Goal: Task Accomplishment & Management: Use online tool/utility

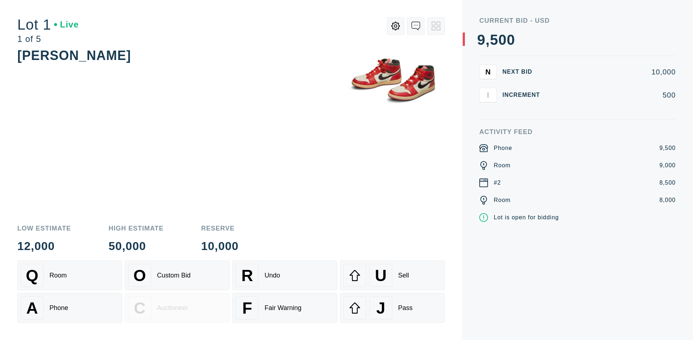
click at [177, 275] on div "Custom Bid" at bounding box center [174, 276] width 34 height 8
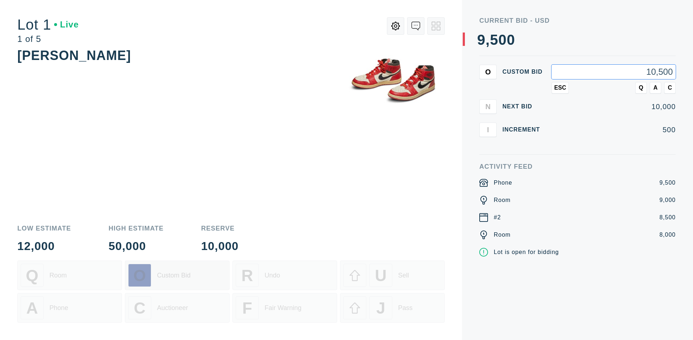
type input "10,500"
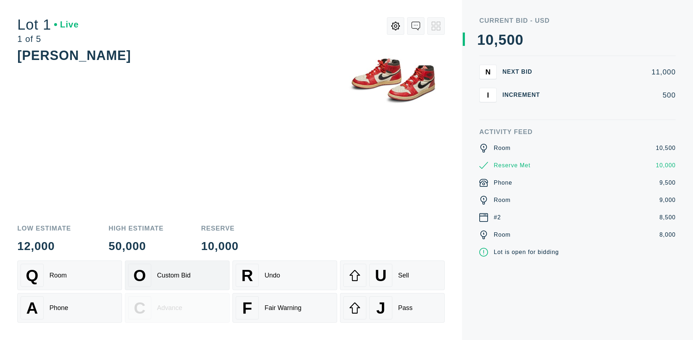
click at [177, 275] on div "Custom Bid" at bounding box center [174, 276] width 34 height 8
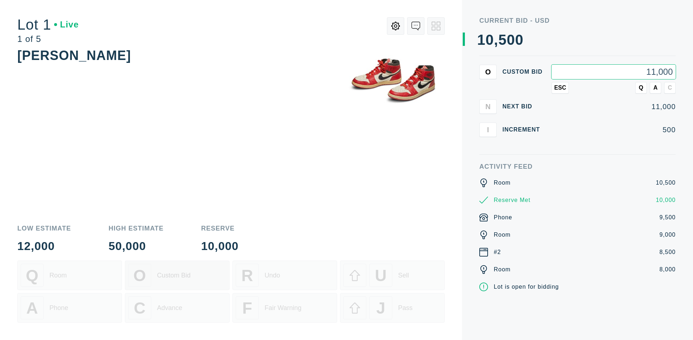
type input "11,000"
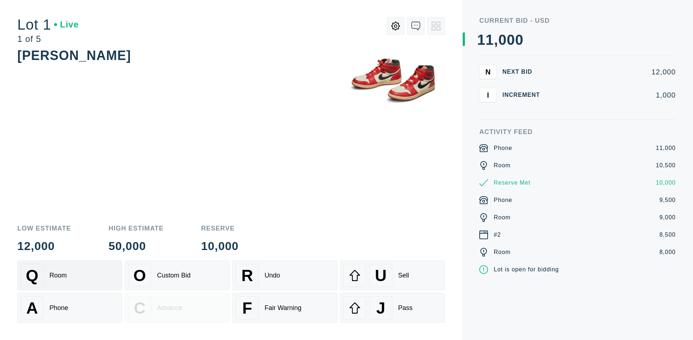
click at [70, 275] on div "Q Room" at bounding box center [70, 275] width 98 height 23
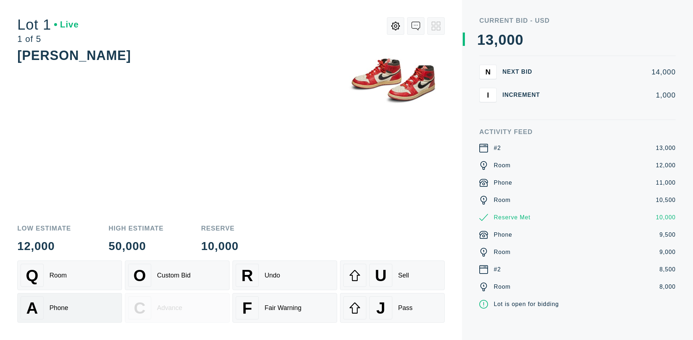
click at [70, 308] on div "A Phone" at bounding box center [70, 307] width 98 height 23
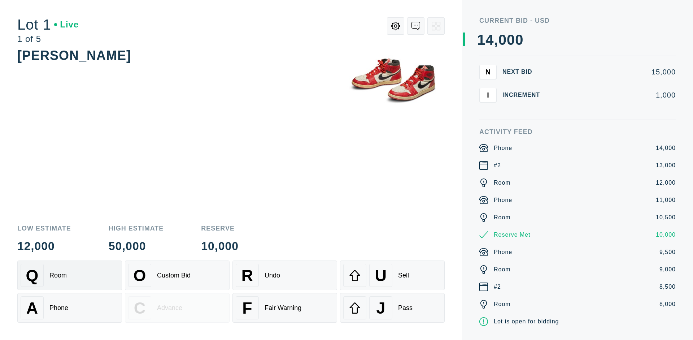
click at [70, 275] on div "Q Room" at bounding box center [70, 275] width 98 height 23
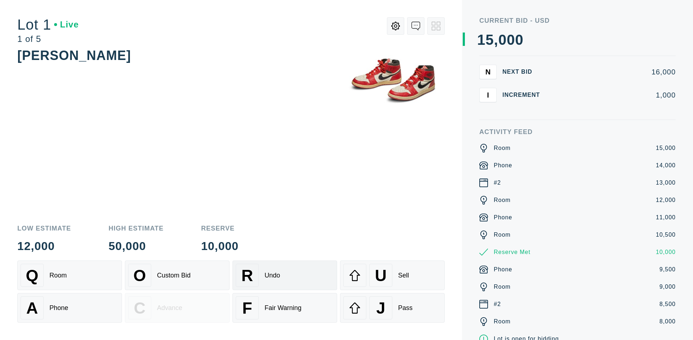
click at [285, 275] on div "R Undo" at bounding box center [285, 275] width 98 height 23
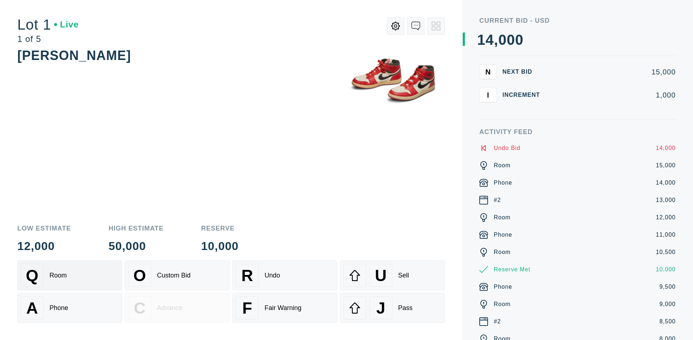
click at [70, 275] on div "Q Room" at bounding box center [70, 275] width 98 height 23
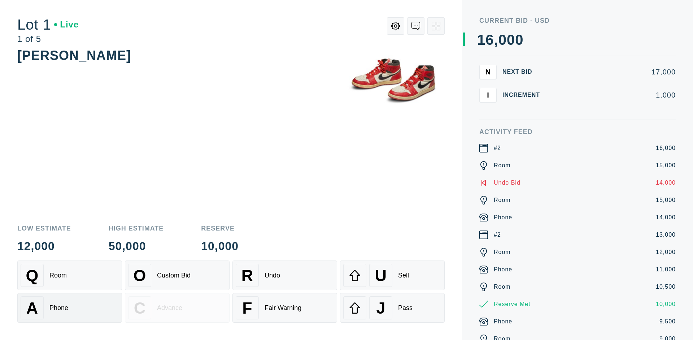
click at [70, 308] on div "A Phone" at bounding box center [70, 307] width 98 height 23
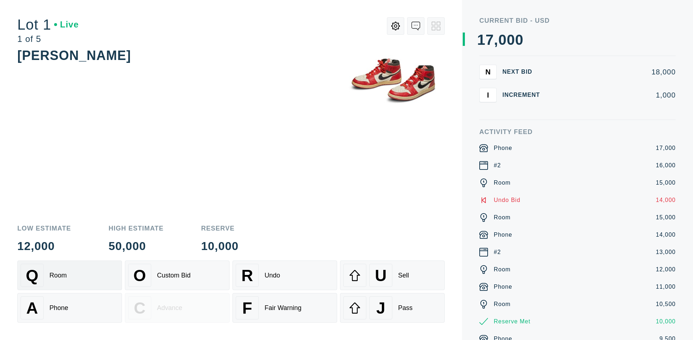
click at [70, 275] on div "Q Room" at bounding box center [70, 275] width 98 height 23
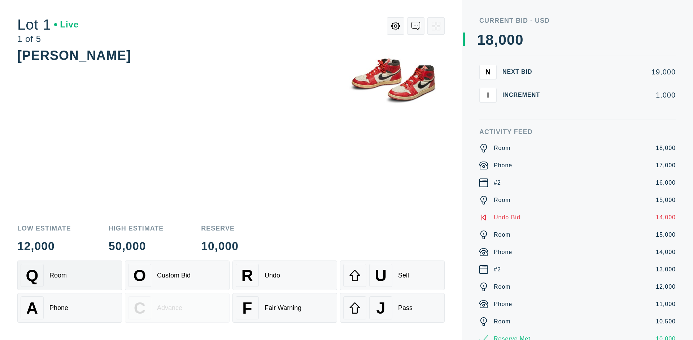
click at [285, 275] on div "R Undo" at bounding box center [285, 275] width 98 height 23
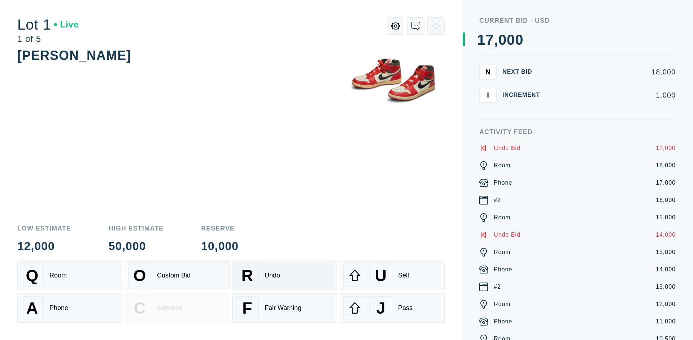
click at [393, 275] on div "U Sell" at bounding box center [392, 275] width 98 height 23
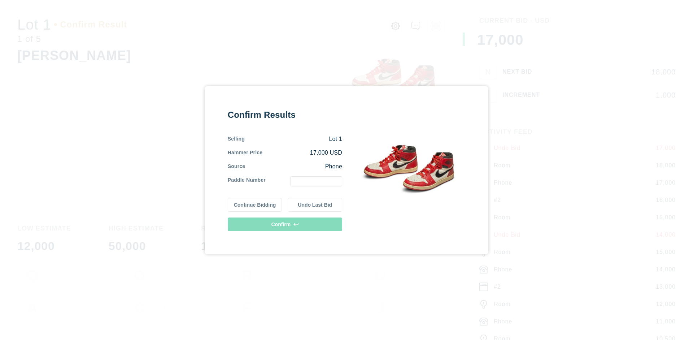
click at [255, 204] on button "Continue Bidding" at bounding box center [255, 205] width 55 height 14
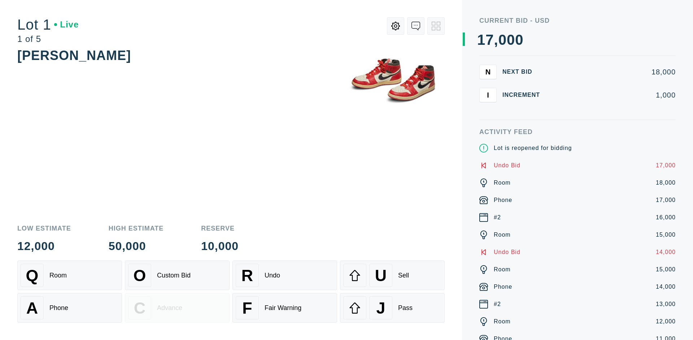
click at [393, 275] on div "U Sell" at bounding box center [392, 275] width 98 height 23
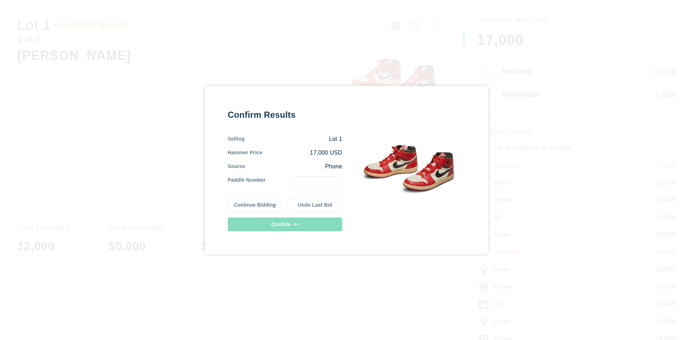
click at [315, 204] on button "Undo Last Bid" at bounding box center [315, 205] width 55 height 14
click at [255, 203] on button "Continue Bidding" at bounding box center [255, 204] width 55 height 14
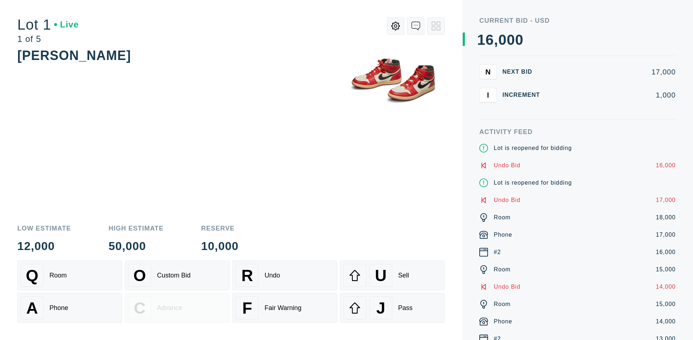
click at [393, 308] on div "J Pass" at bounding box center [392, 307] width 98 height 23
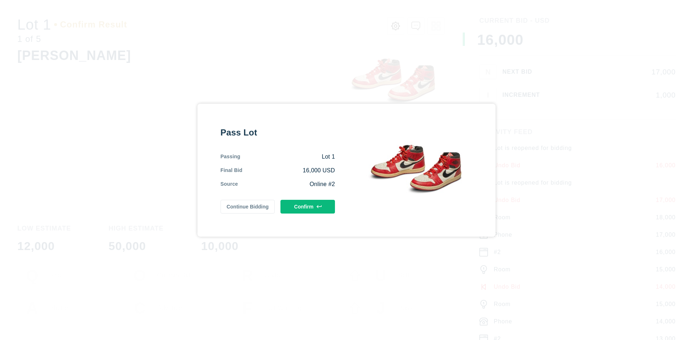
click at [308, 206] on button "Confirm" at bounding box center [308, 207] width 55 height 14
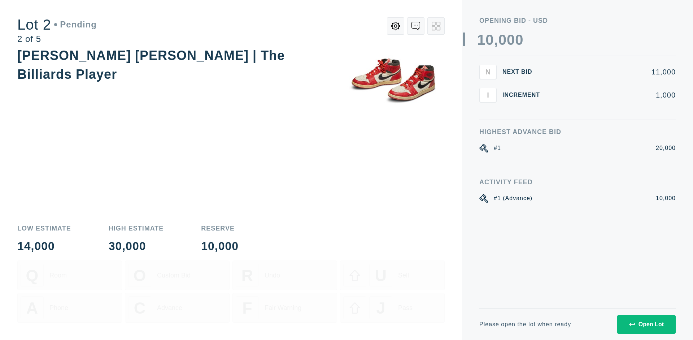
click at [646, 324] on div "Open Lot" at bounding box center [647, 324] width 35 height 7
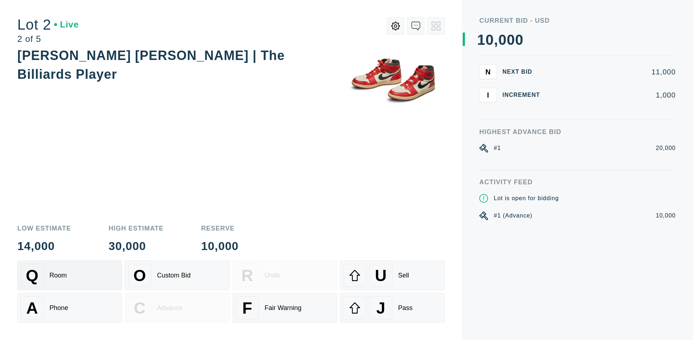
click at [70, 275] on div "Q Room" at bounding box center [70, 275] width 98 height 23
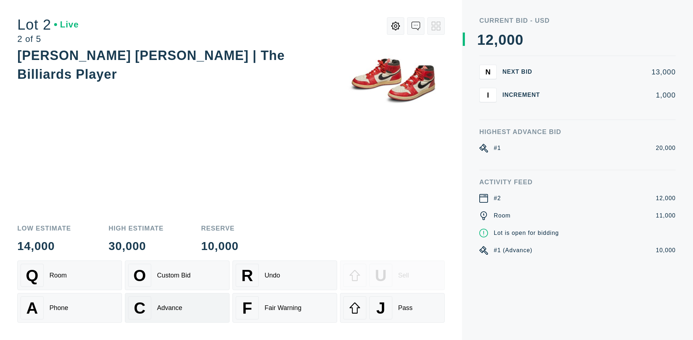
click at [177, 308] on div "Advance" at bounding box center [169, 308] width 25 height 8
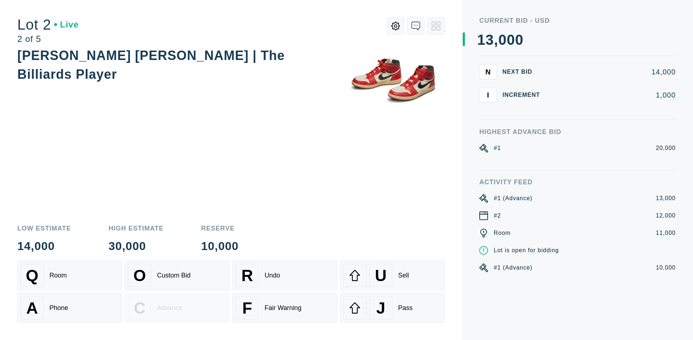
click at [393, 275] on div "U Sell" at bounding box center [392, 275] width 98 height 23
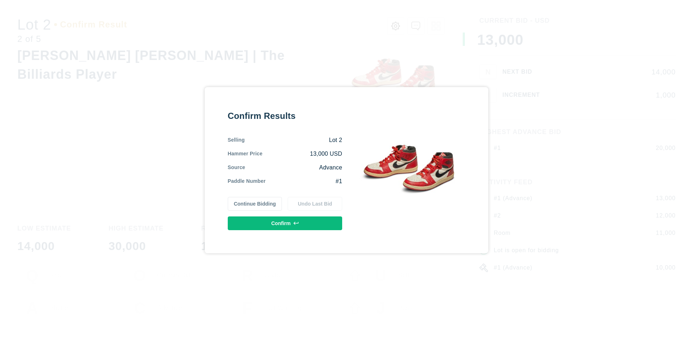
click at [285, 223] on button "Confirm" at bounding box center [285, 223] width 114 height 14
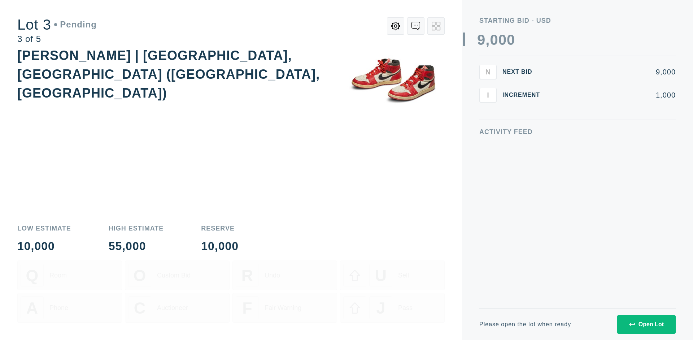
click at [646, 324] on div "Open Lot" at bounding box center [647, 324] width 35 height 7
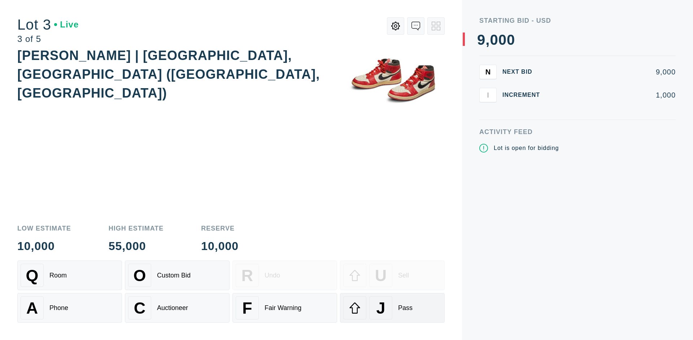
click at [393, 308] on div "J Pass" at bounding box center [392, 307] width 98 height 23
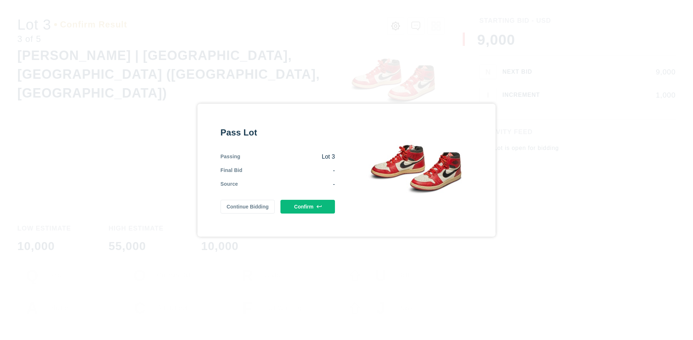
click at [308, 206] on button "Confirm" at bounding box center [308, 207] width 55 height 14
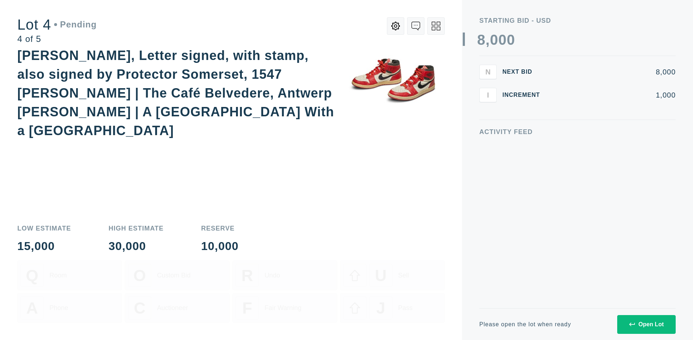
click at [646, 324] on div "Open Lot" at bounding box center [647, 324] width 35 height 7
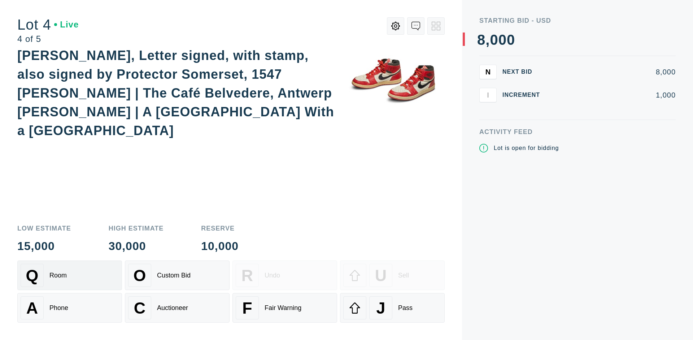
click at [70, 275] on div "Q Room" at bounding box center [70, 275] width 98 height 23
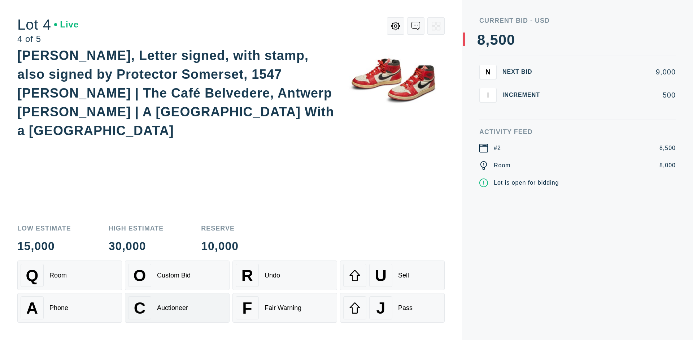
click at [177, 308] on div "Auctioneer" at bounding box center [172, 308] width 31 height 8
click at [393, 308] on div "J Pass" at bounding box center [392, 307] width 98 height 23
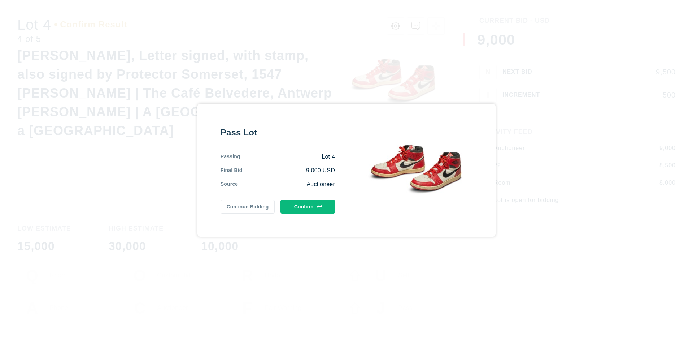
click at [308, 206] on button "Confirm" at bounding box center [308, 207] width 55 height 14
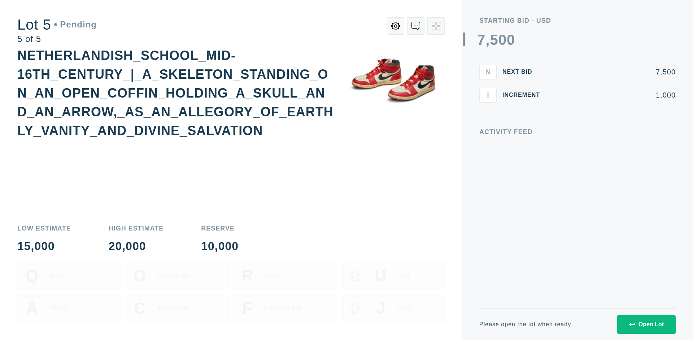
click at [646, 324] on div "Open Lot" at bounding box center [647, 324] width 35 height 7
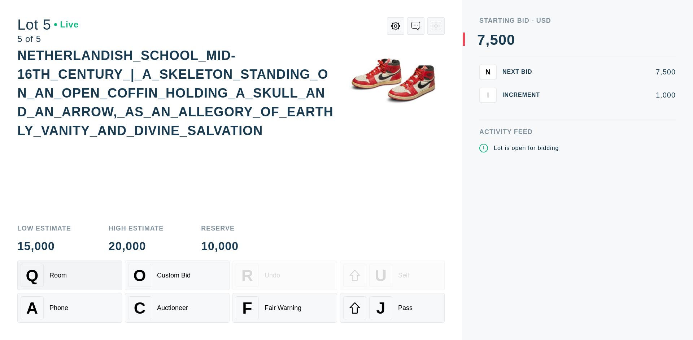
click at [70, 275] on div "Q Room" at bounding box center [70, 275] width 98 height 23
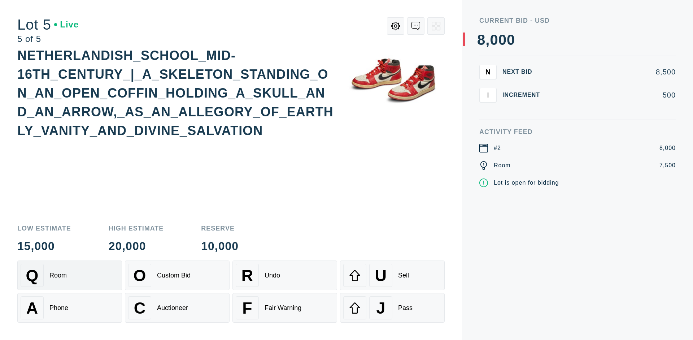
click at [70, 275] on div "Q Room" at bounding box center [70, 275] width 98 height 23
click at [393, 275] on div "U Sell" at bounding box center [392, 275] width 98 height 23
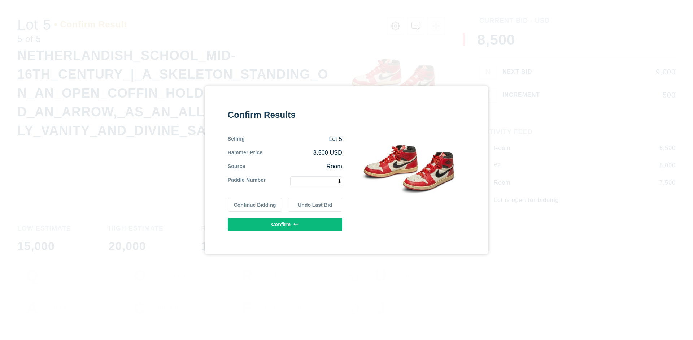
type input "1"
click at [285, 224] on button "Confirm" at bounding box center [285, 224] width 114 height 14
